Goal: Find specific page/section: Find specific page/section

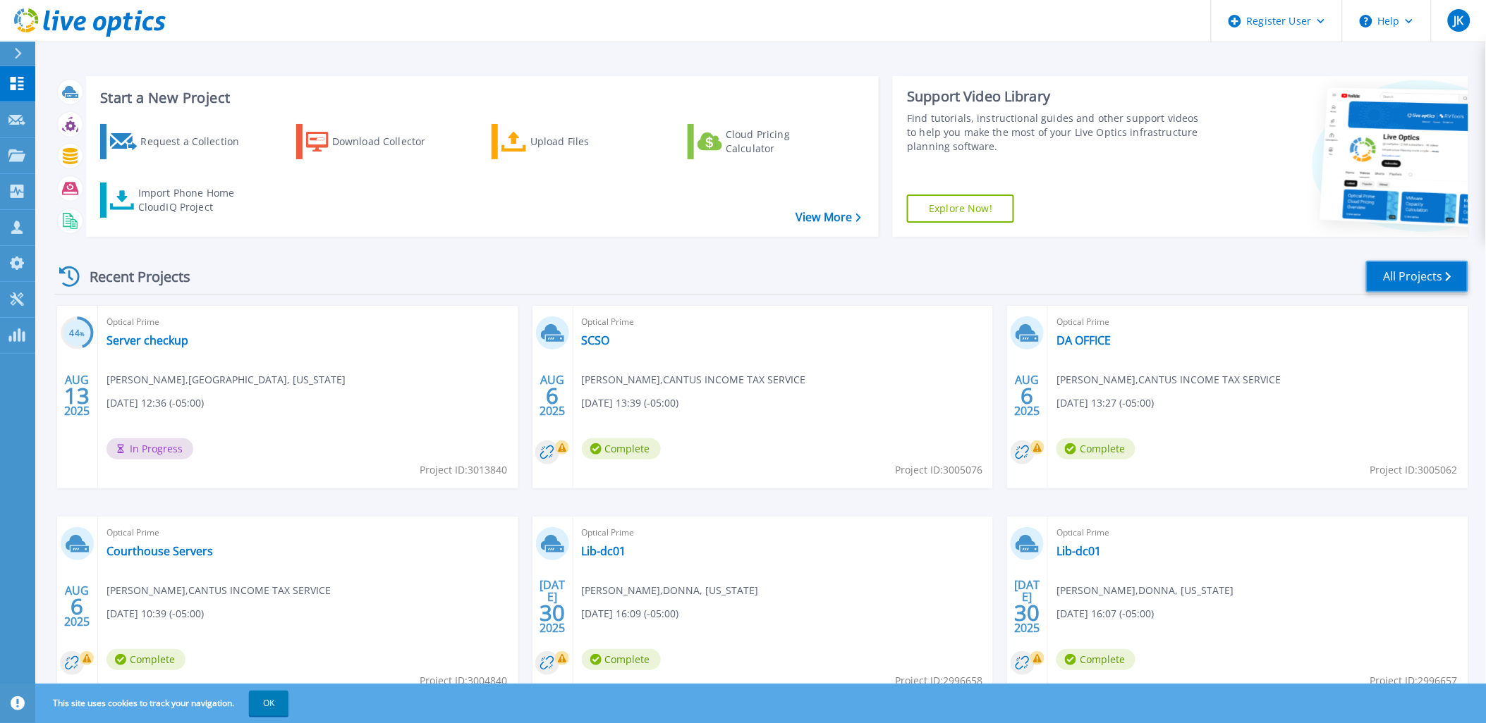
click at [1442, 271] on link "All Projects" at bounding box center [1417, 277] width 102 height 32
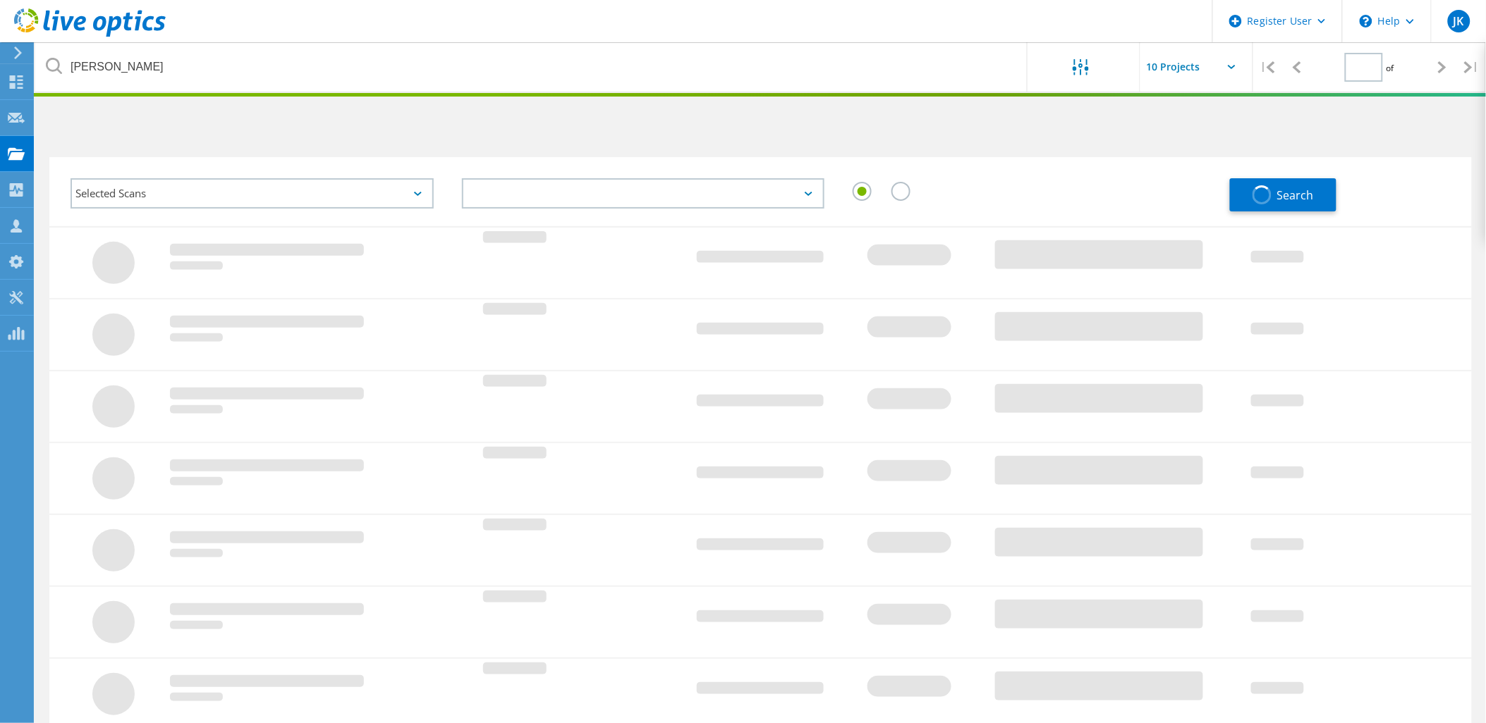
type input "1"
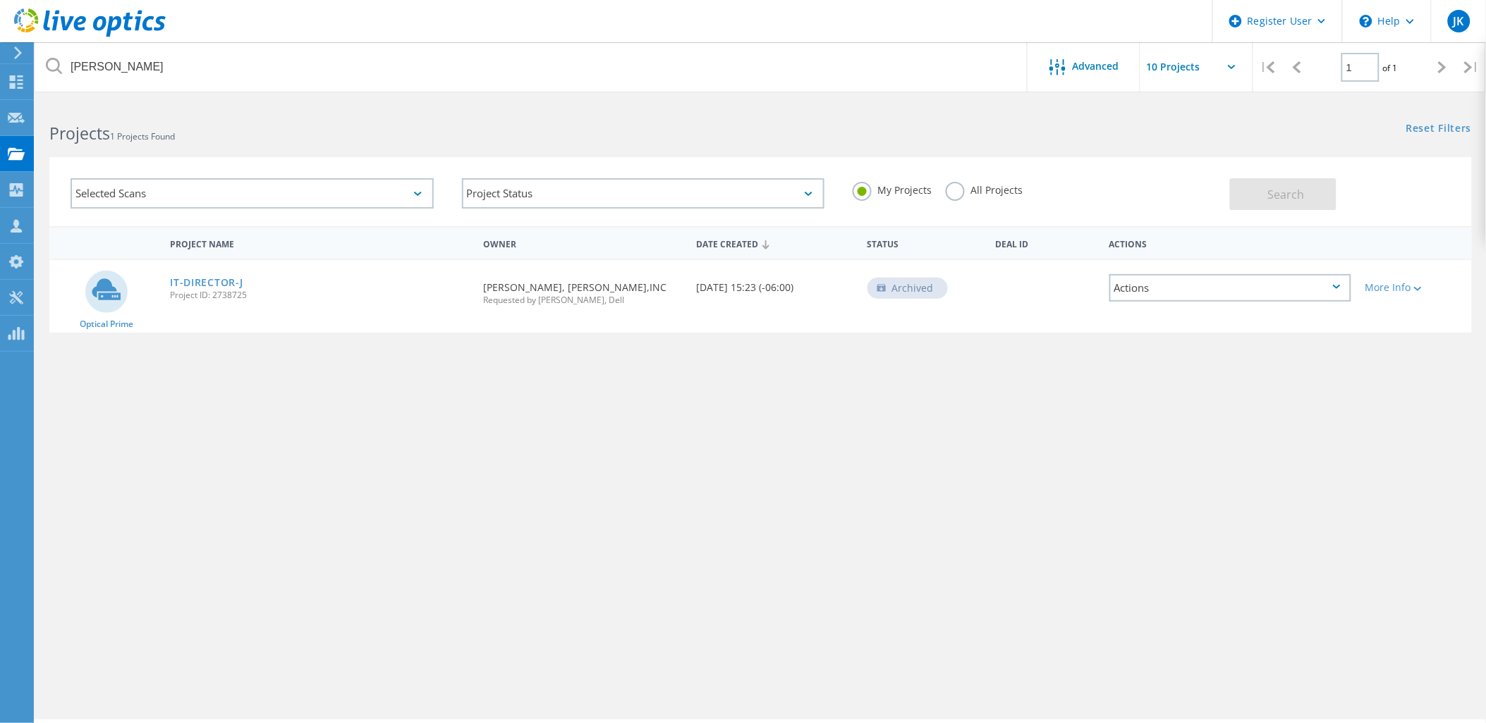
click at [954, 190] on label "All Projects" at bounding box center [984, 188] width 77 height 13
click at [0, 0] on input "All Projects" at bounding box center [0, 0] width 0 height 0
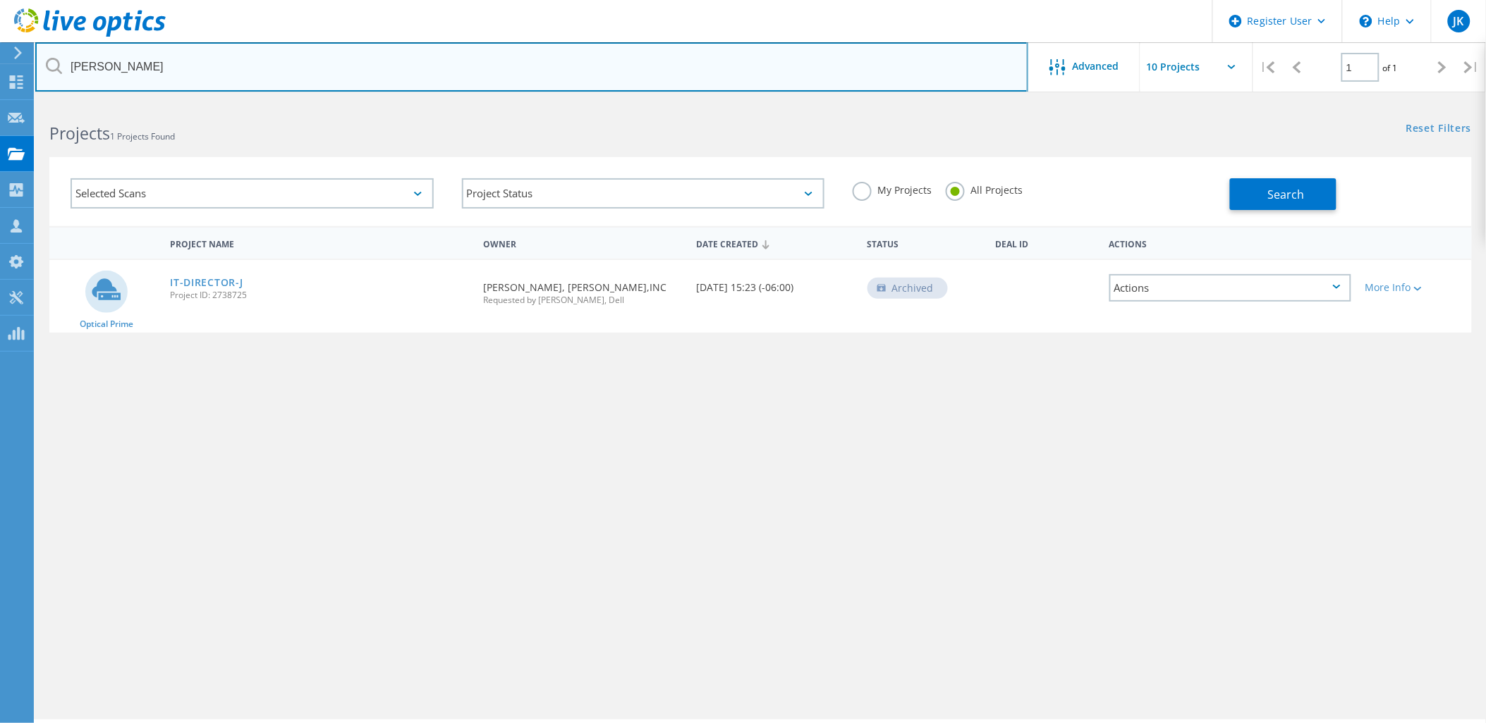
click at [821, 82] on input "alvarez" at bounding box center [531, 66] width 993 height 49
type input "carenet"
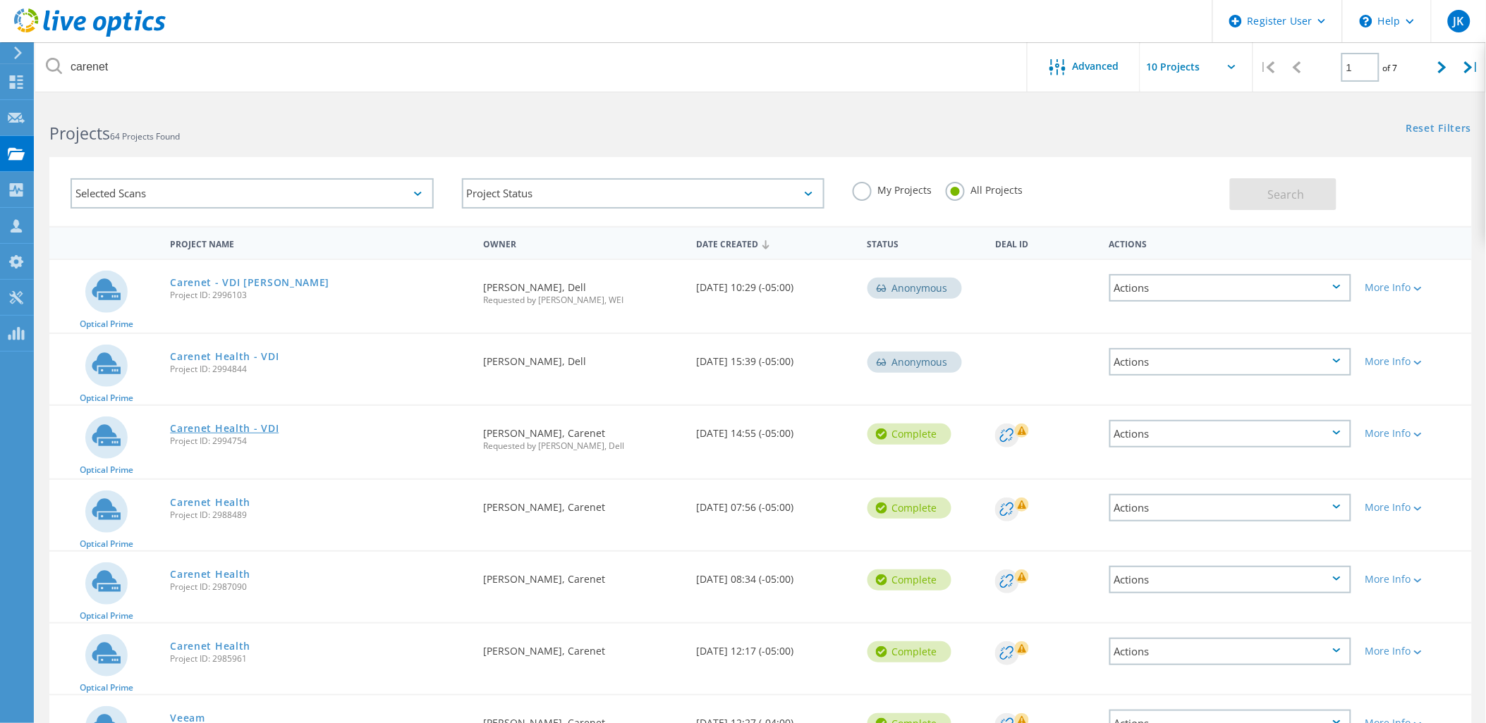
click at [236, 424] on link "Carenet Health - VDI" at bounding box center [224, 429] width 109 height 10
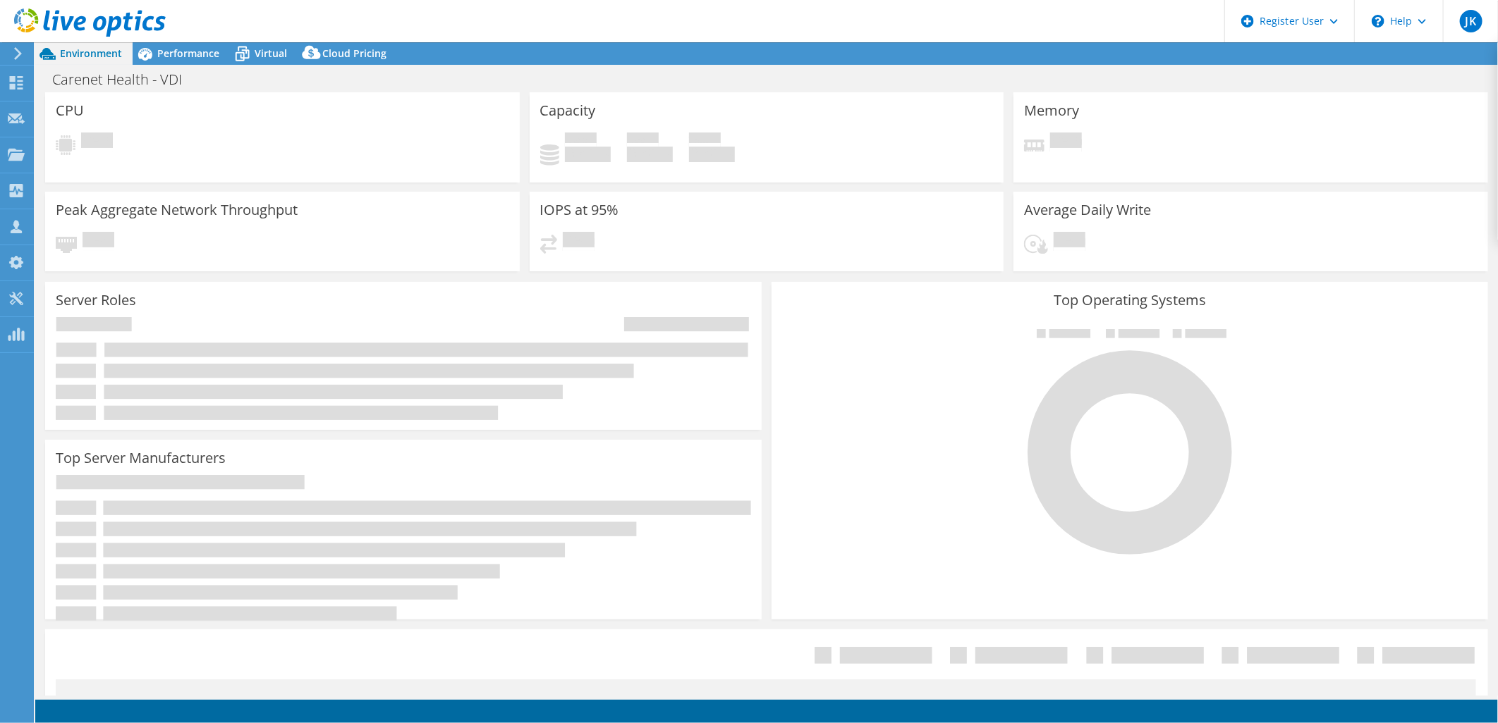
select select "USD"
